Goal: Information Seeking & Learning: Understand process/instructions

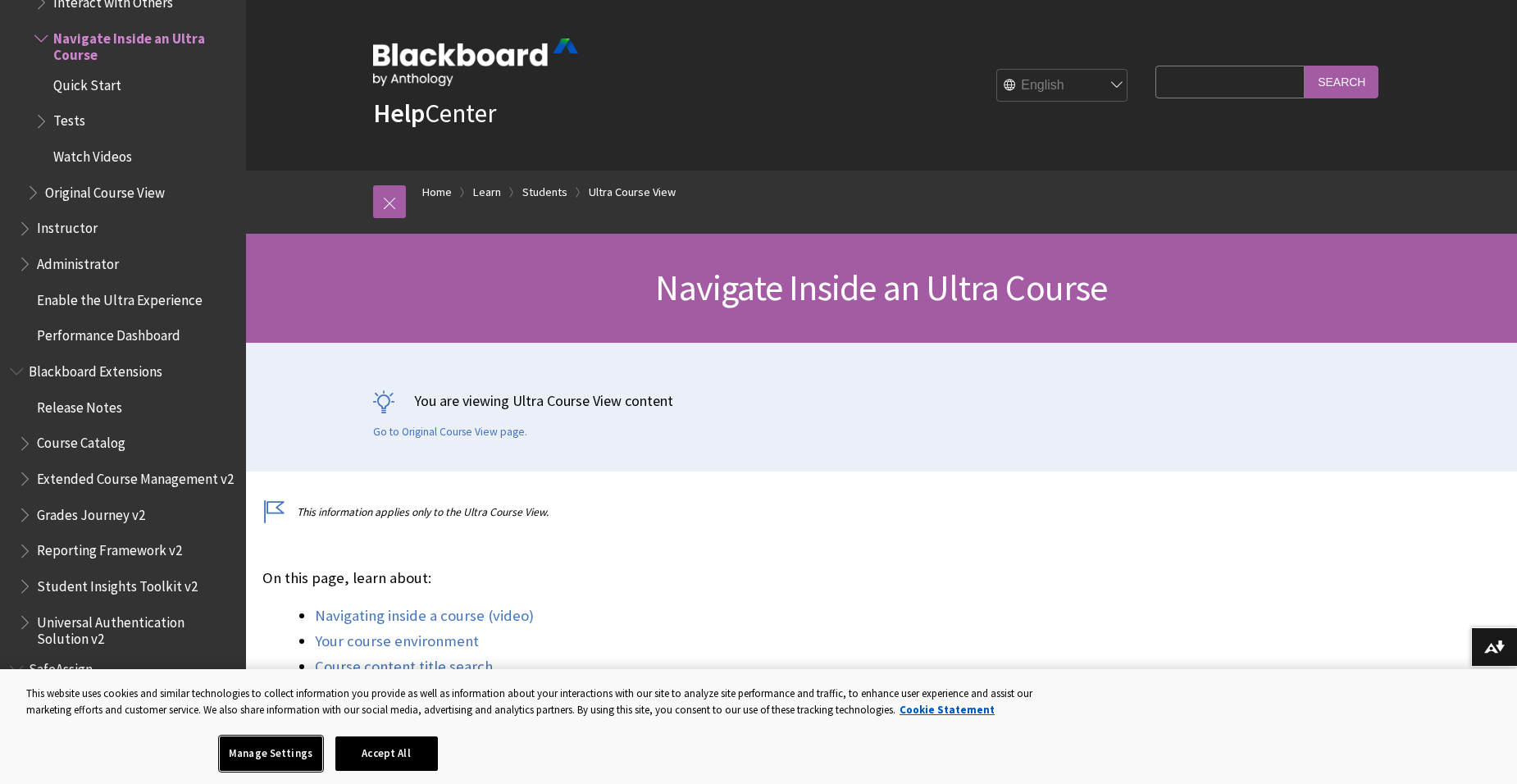
click at [239, 747] on button "Manage Settings" at bounding box center [271, 753] width 102 height 34
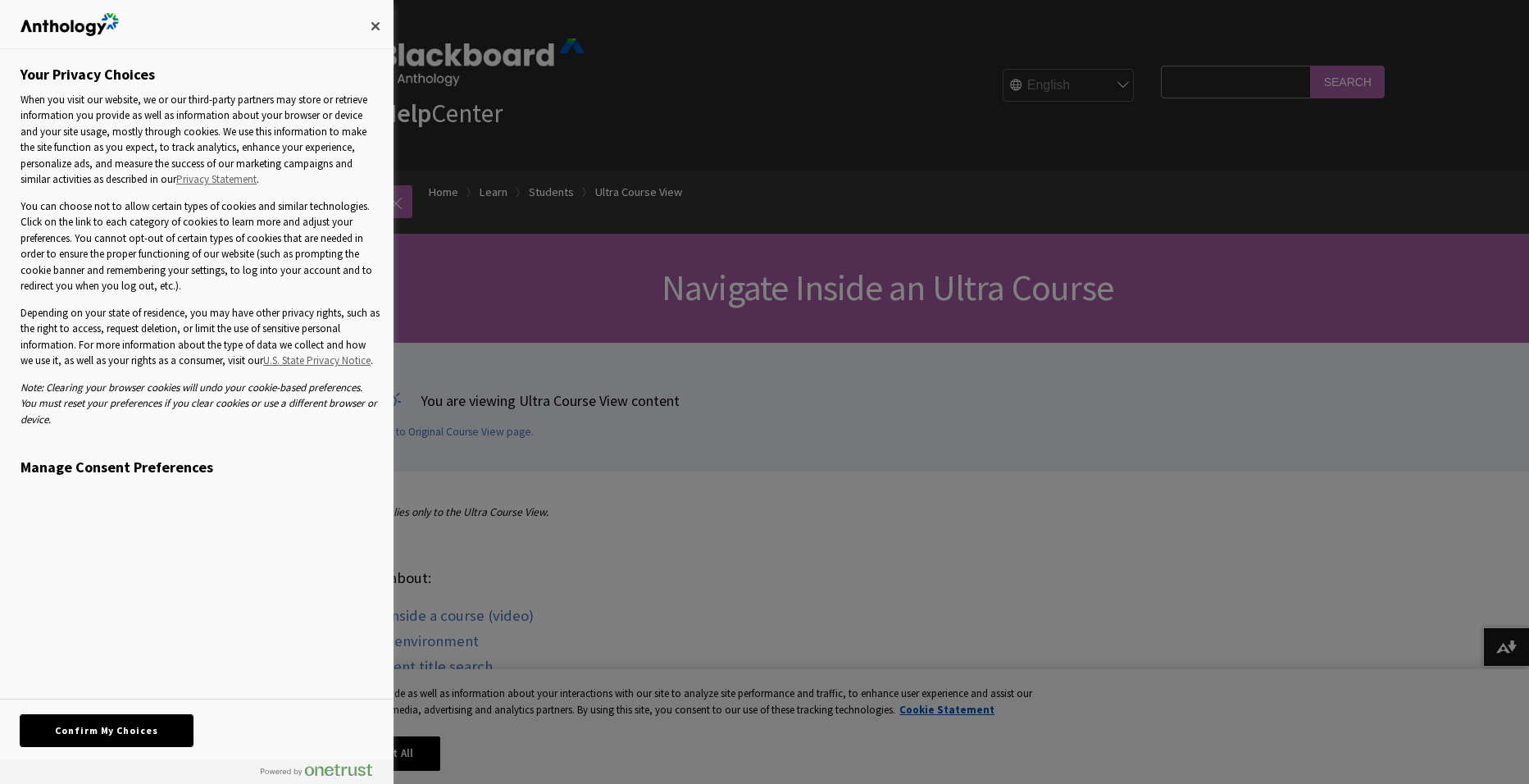
drag, startPoint x: 156, startPoint y: 733, endPoint x: 146, endPoint y: 722, distance: 14.9
click at [155, 732] on button "Confirm My Choices" at bounding box center [106, 731] width 172 height 32
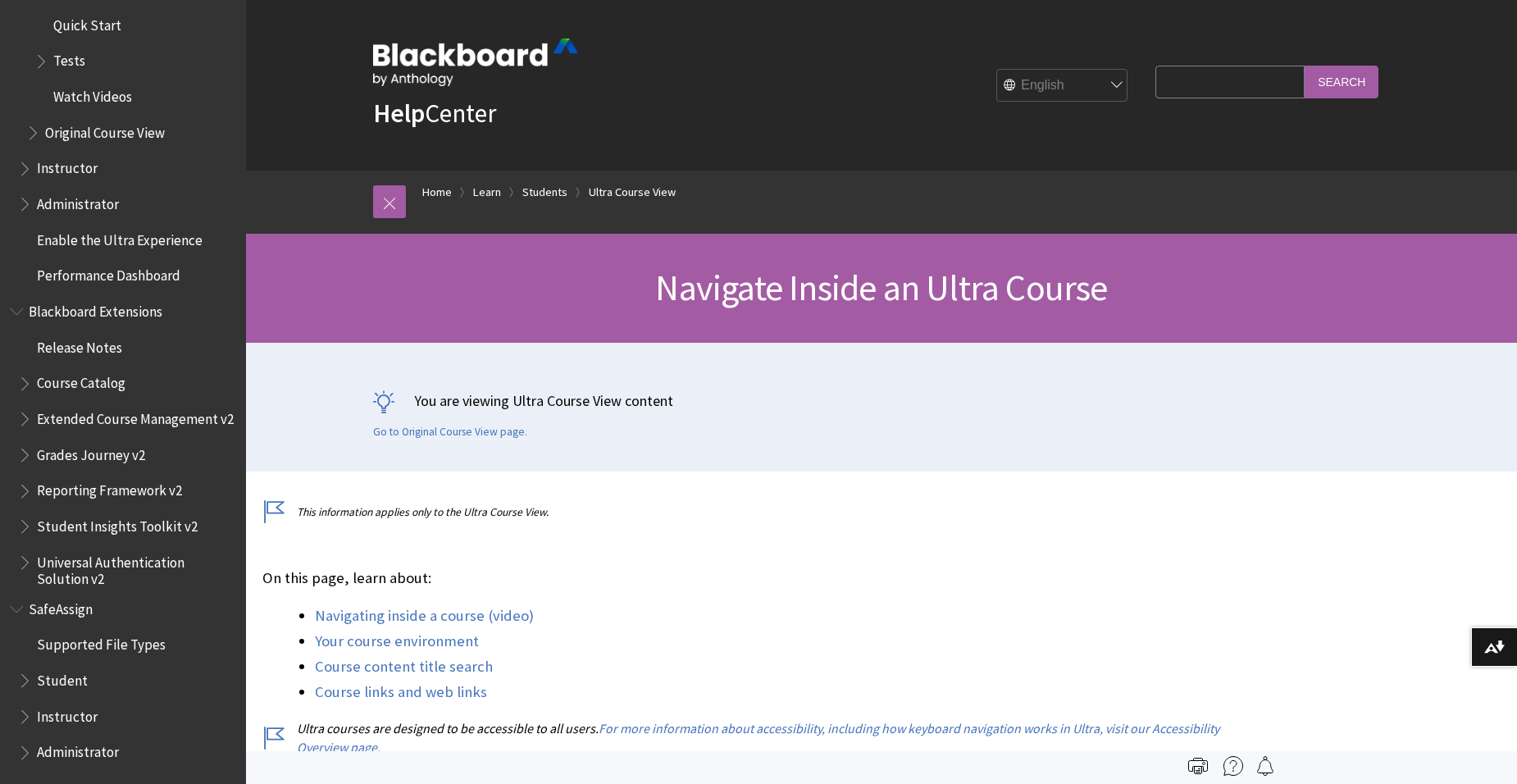
click at [112, 14] on span "Quick Start" at bounding box center [87, 22] width 68 height 22
